Goal: Task Accomplishment & Management: Manage account settings

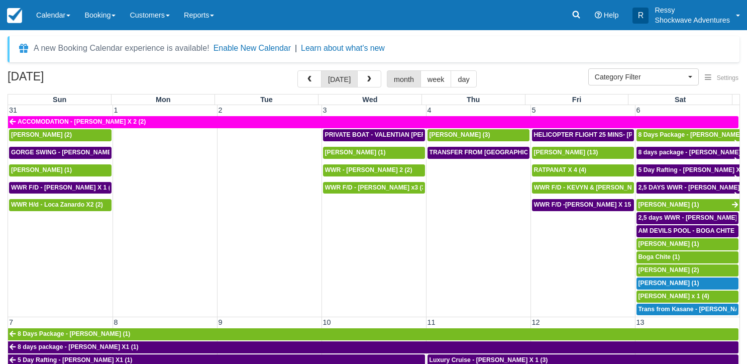
select select
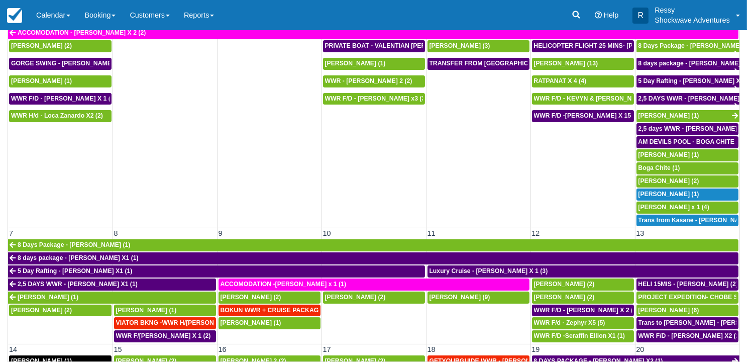
scroll to position [415, 0]
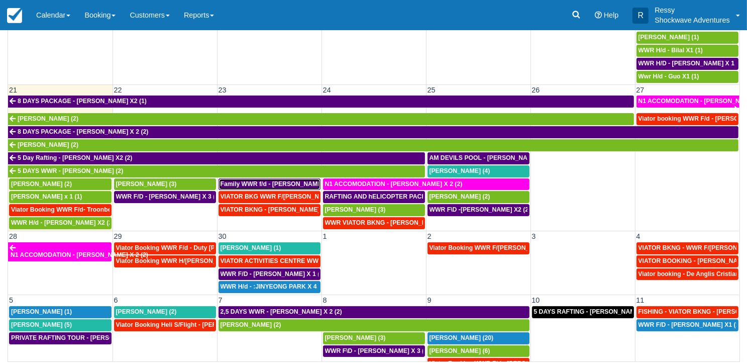
click at [255, 180] on span "Family WWR f/d - Briony Hamp X 4 (4)" at bounding box center [283, 183] width 124 height 7
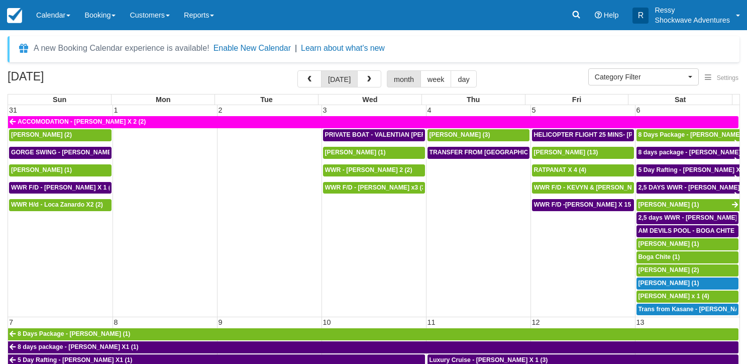
select select
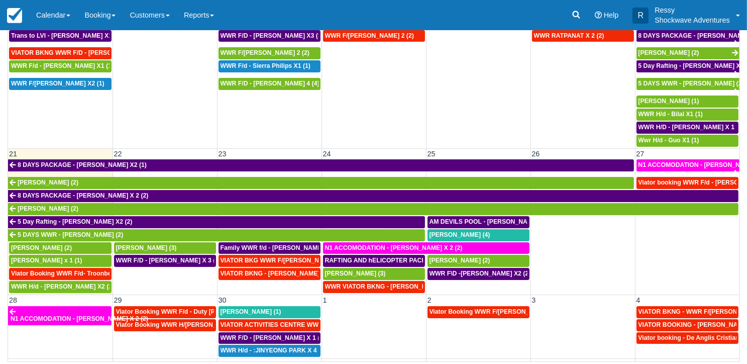
scroll to position [352, 0]
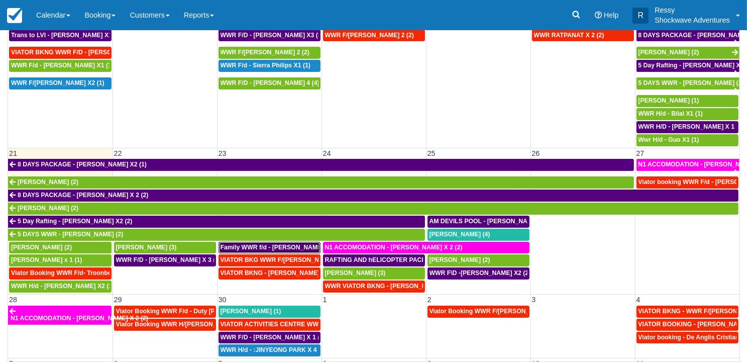
click at [246, 244] on span "Family WWR f/d - Briony Hamp X 4 (4)" at bounding box center [283, 247] width 124 height 7
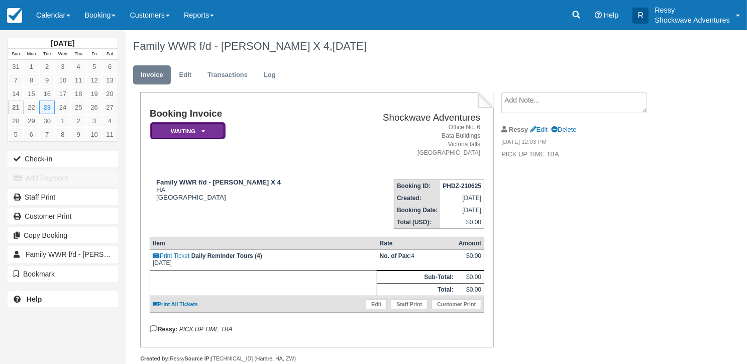
click at [199, 131] on em "Waiting" at bounding box center [187, 131] width 75 height 18
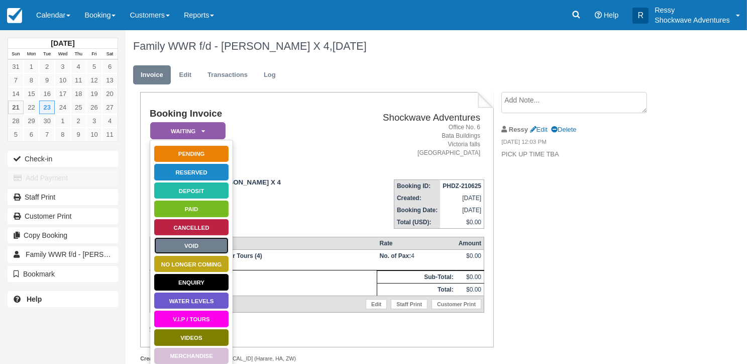
click at [200, 243] on link "Void" at bounding box center [191, 246] width 75 height 18
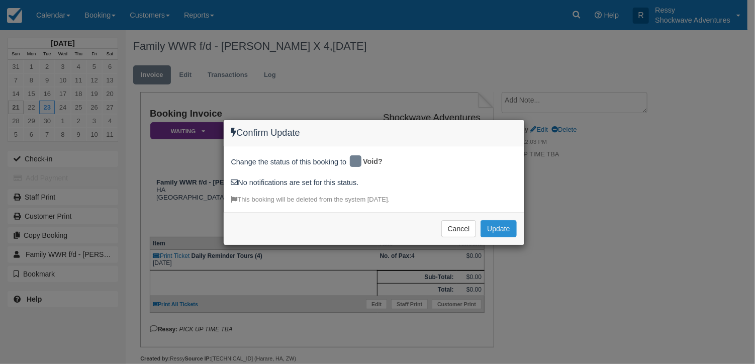
click at [499, 224] on button "Update" at bounding box center [498, 228] width 36 height 17
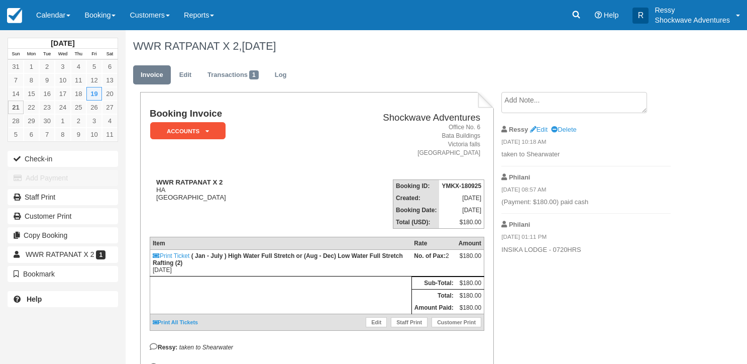
scroll to position [63, 0]
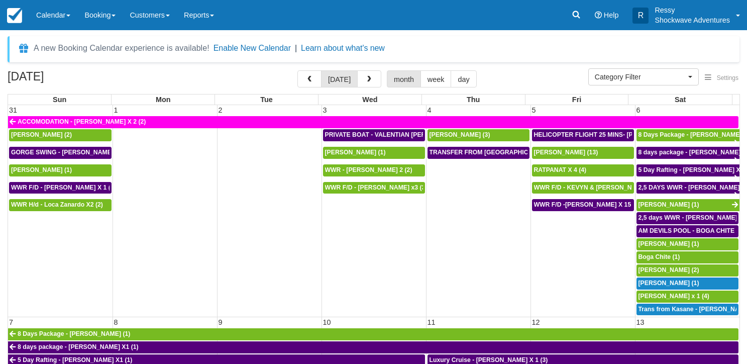
select select
